Goal: Task Accomplishment & Management: Complete application form

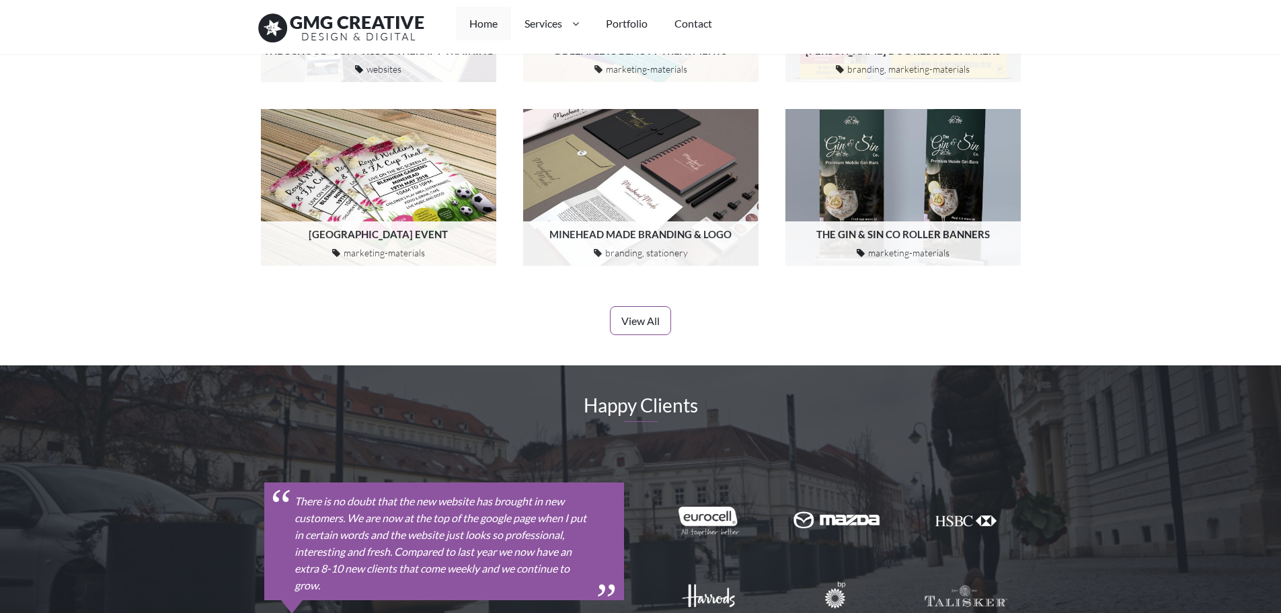
scroll to position [1547, 0]
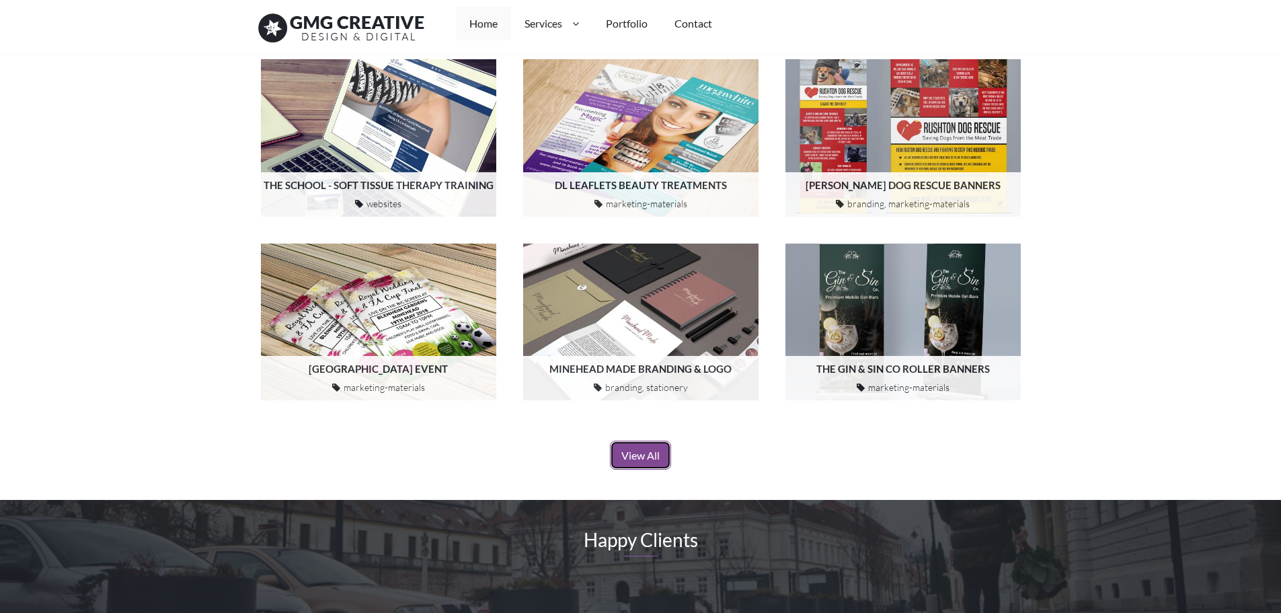
click at [659, 440] on link "View All" at bounding box center [640, 454] width 61 height 29
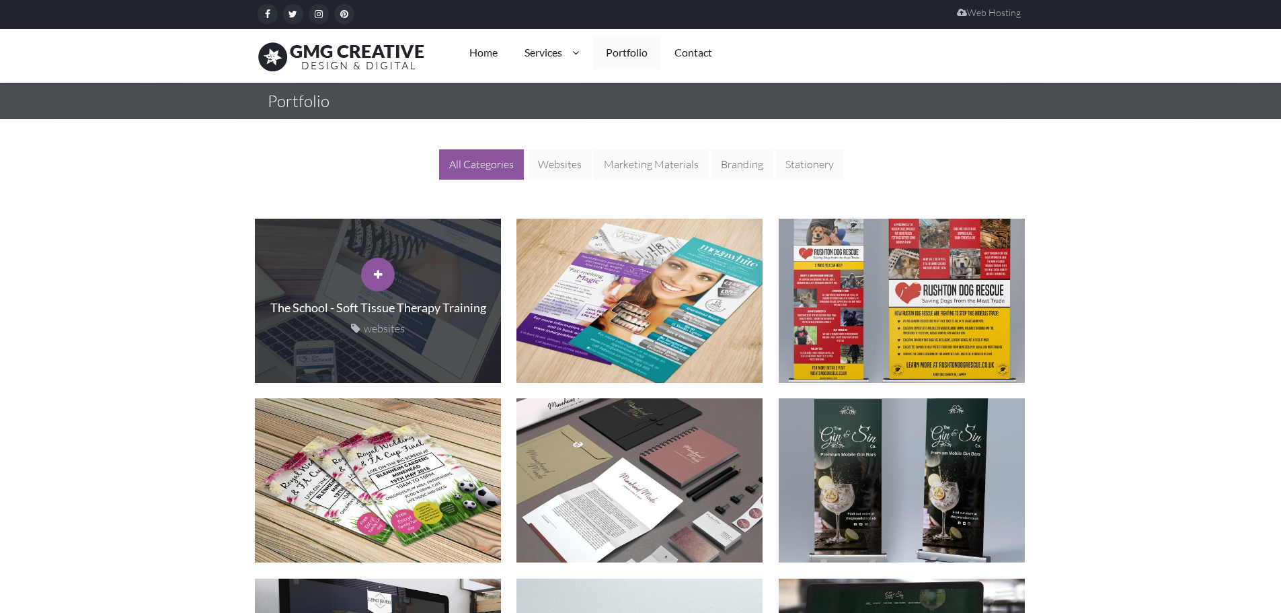
click at [371, 330] on p "websites" at bounding box center [377, 328] width 219 height 17
click at [381, 277] on icon at bounding box center [378, 274] width 9 height 11
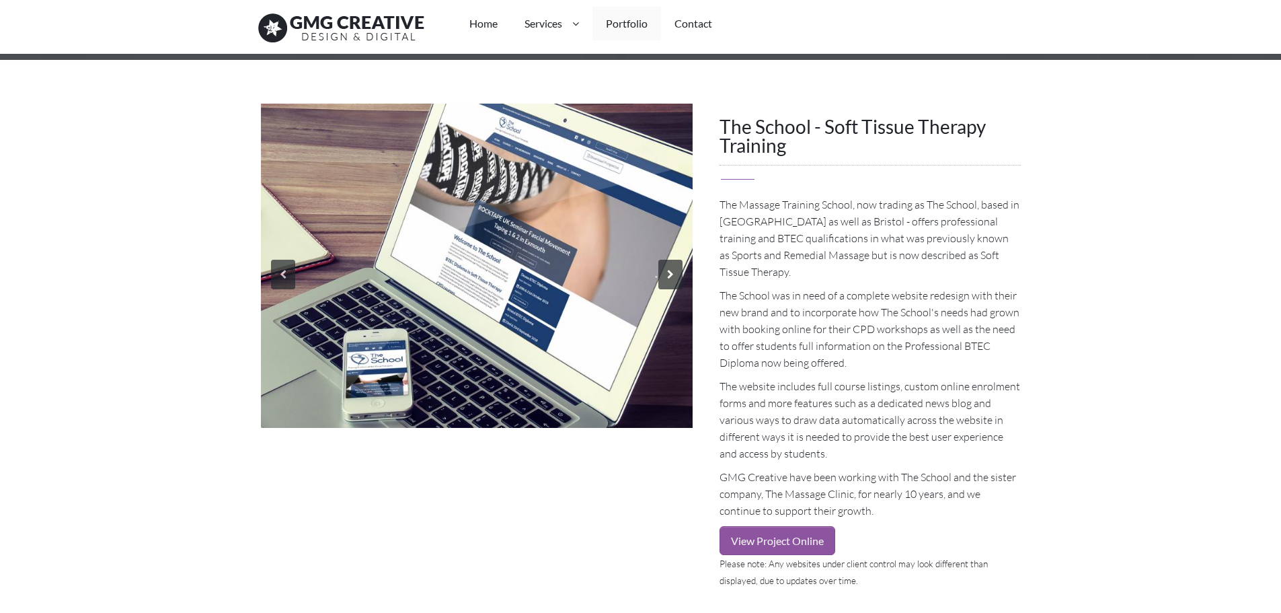
scroll to position [202, 0]
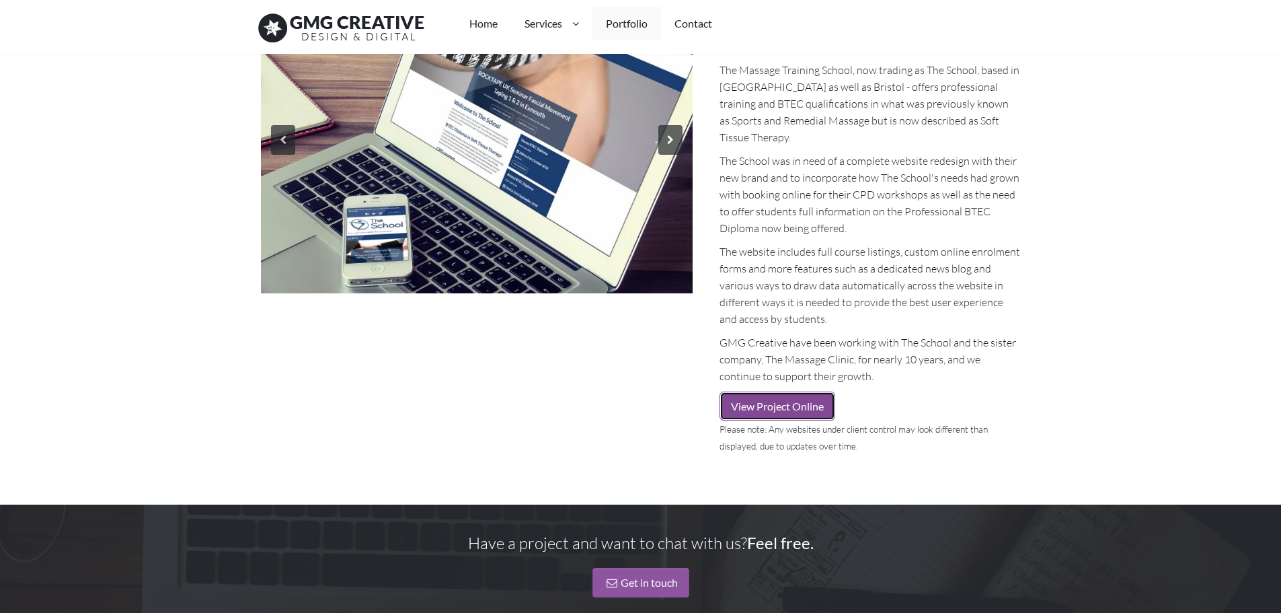
click at [787, 406] on link "View Project Online" at bounding box center [778, 405] width 116 height 29
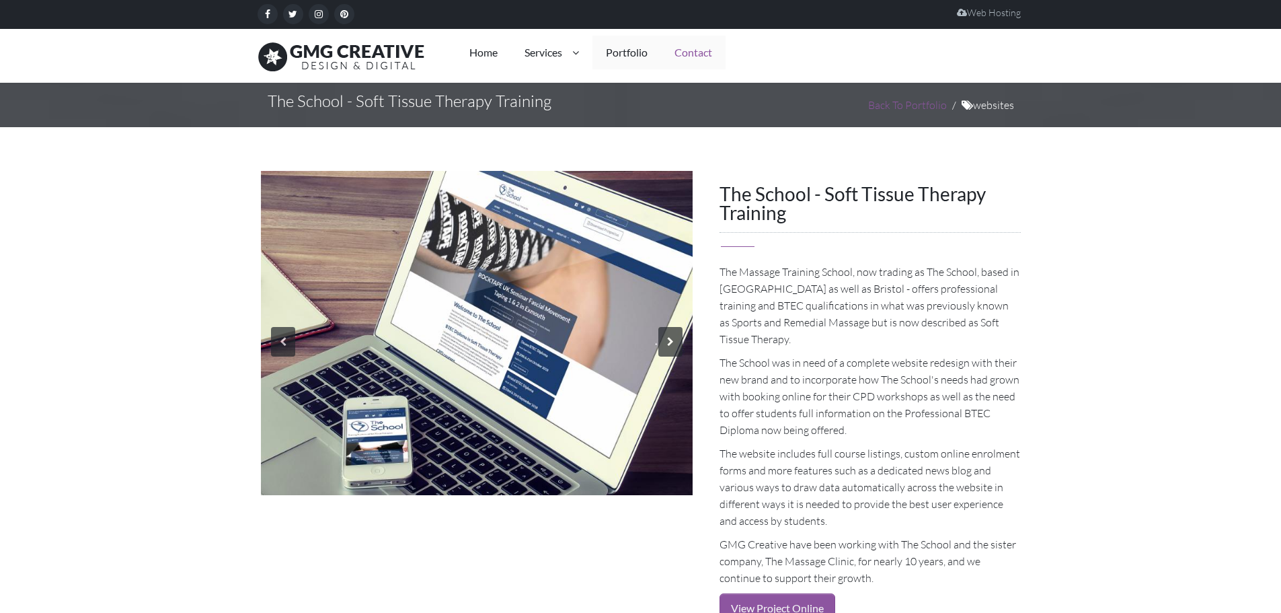
click at [712, 57] on link "Contact" at bounding box center [693, 53] width 65 height 34
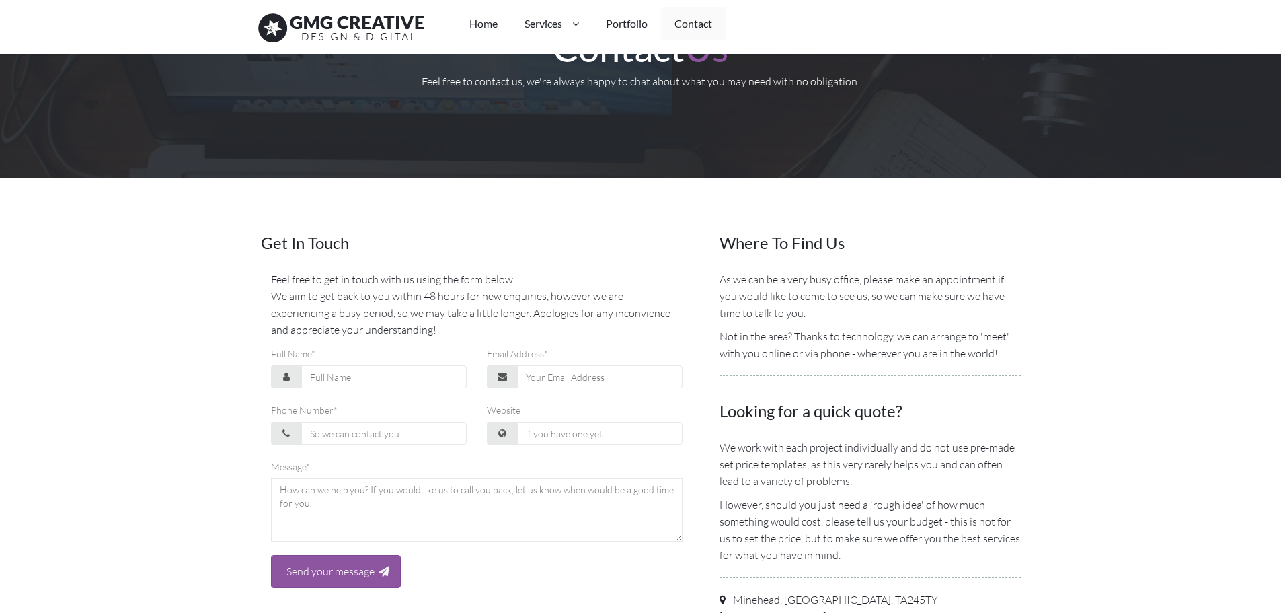
scroll to position [202, 0]
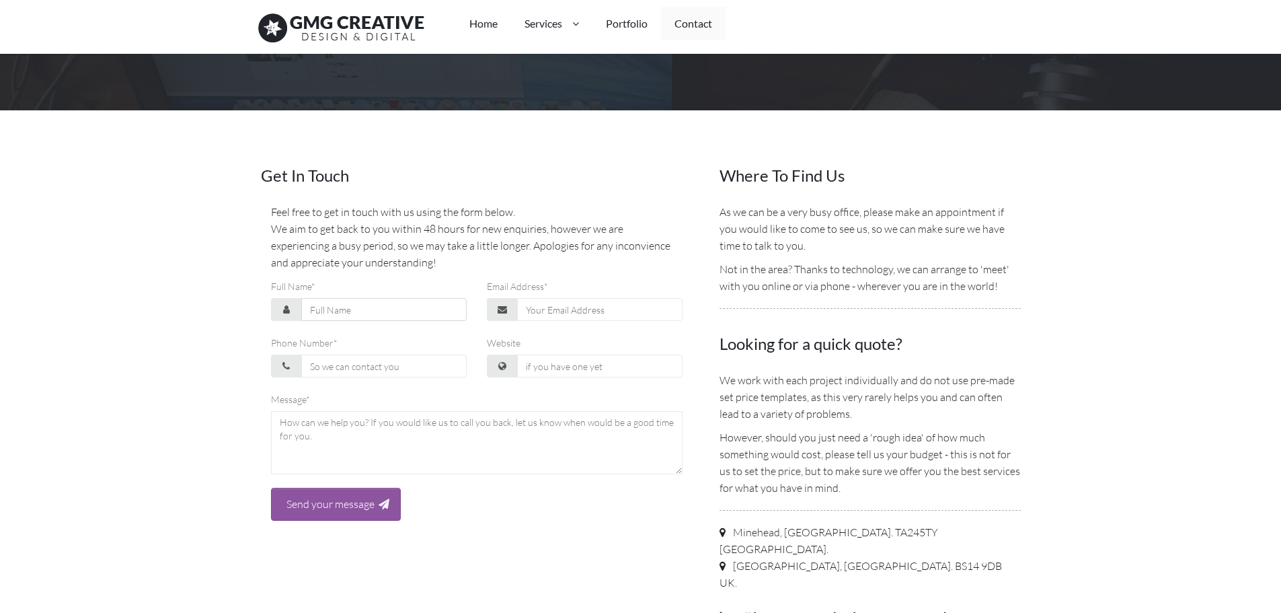
click at [350, 313] on input "Full Name*" at bounding box center [383, 309] width 165 height 23
type input "Mr Istvan Attila IA Serfozo"
type input "scheeer@gmail.com"
type input "07840476353"
click at [623, 311] on input "scheeer@gmail.com" at bounding box center [599, 309] width 165 height 23
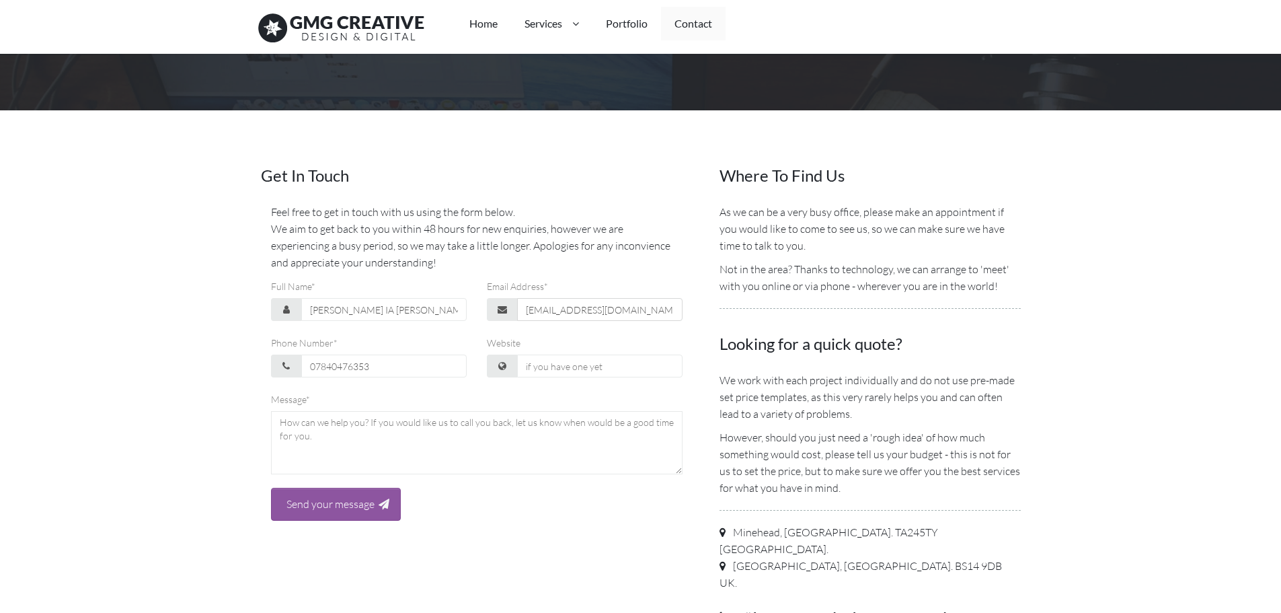
type input "smashcornerminehead@gmail.com"
click at [428, 363] on input "07840476353" at bounding box center [383, 365] width 165 height 23
type input "01643829508"
